Goal: Task Accomplishment & Management: Manage account settings

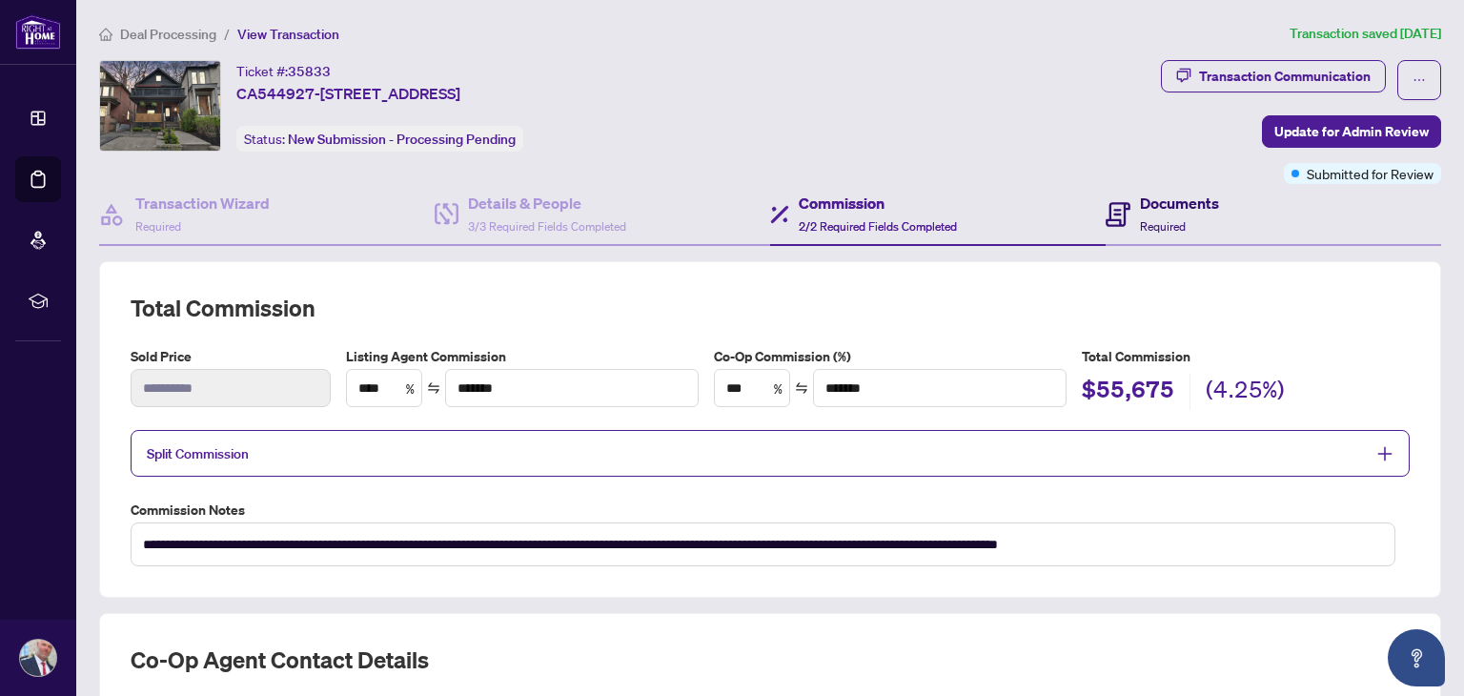
click at [1150, 205] on h4 "Documents" at bounding box center [1179, 203] width 79 height 23
